Goal: Information Seeking & Learning: Learn about a topic

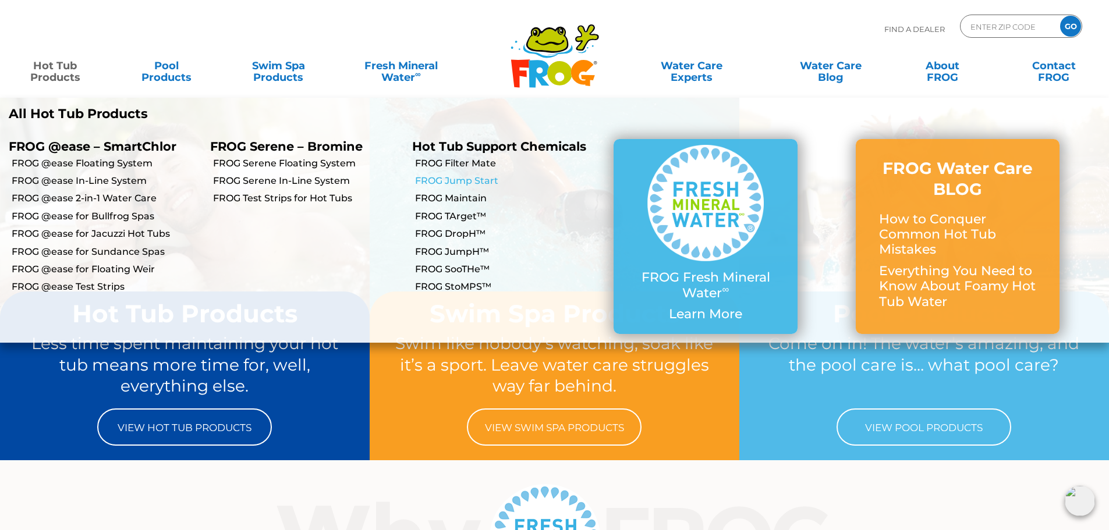
click at [459, 180] on link "FROG Jump Start" at bounding box center [510, 181] width 190 height 13
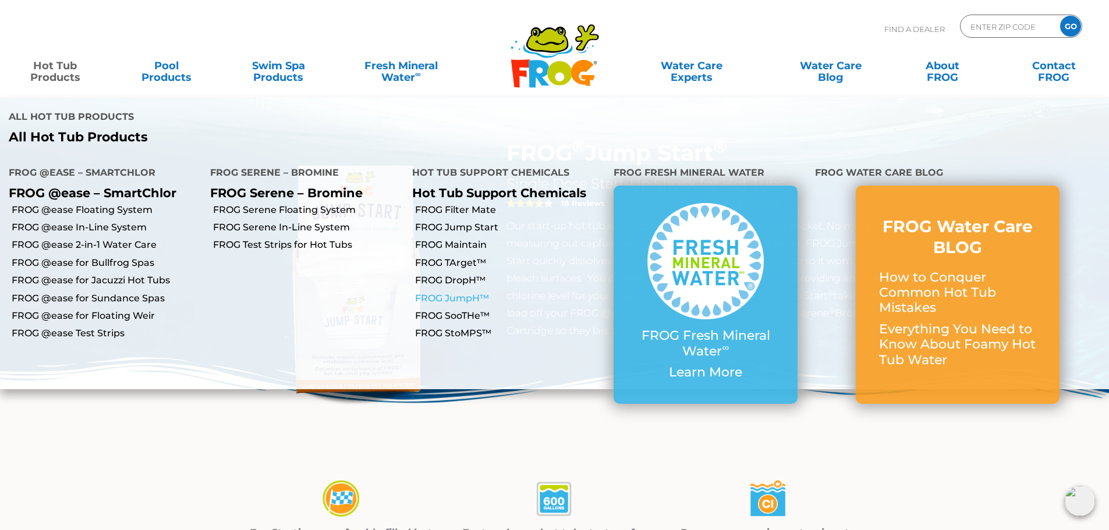
click at [457, 292] on link "FROG JumpH™" at bounding box center [510, 298] width 190 height 13
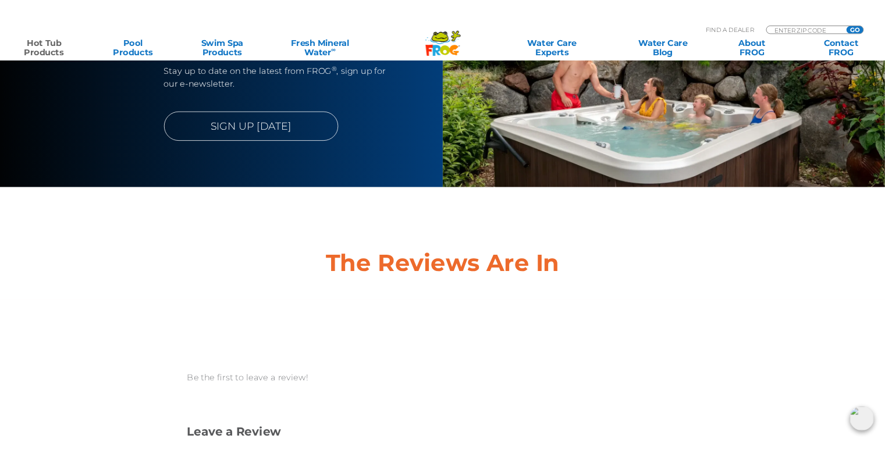
scroll to position [2852, 0]
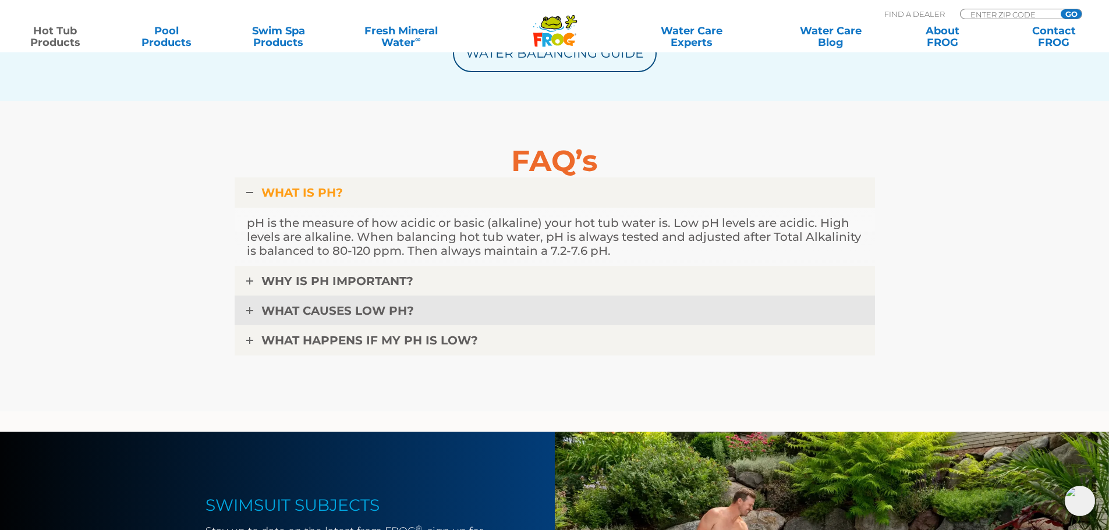
click at [330, 304] on span "WHAT CAUSES LOW pH?" at bounding box center [337, 311] width 152 height 14
